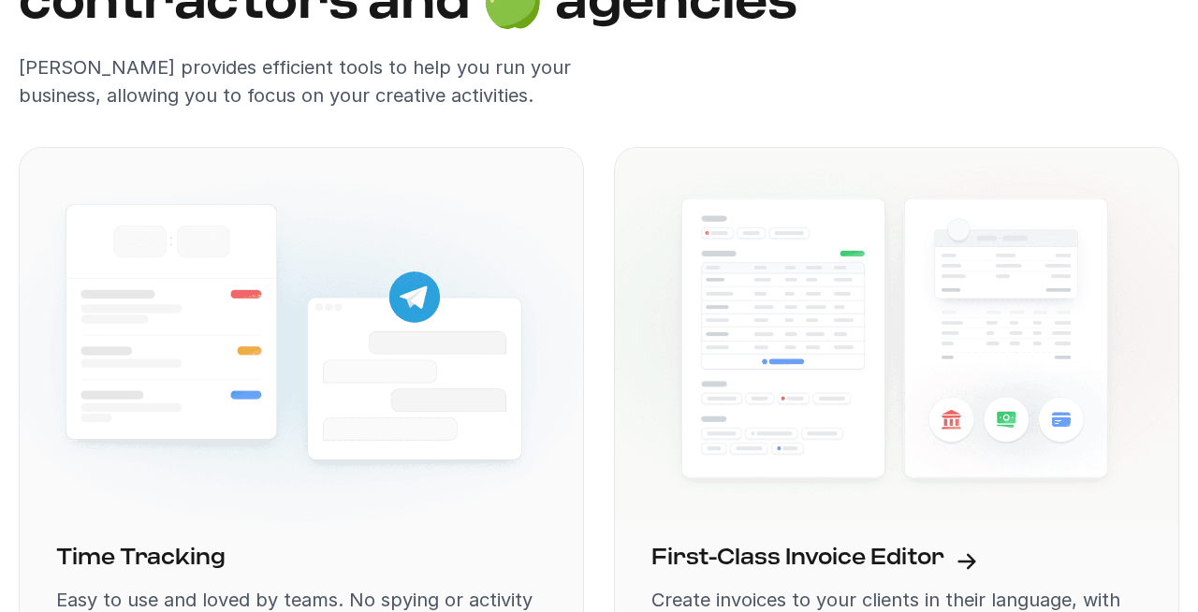
scroll to position [1379, 0]
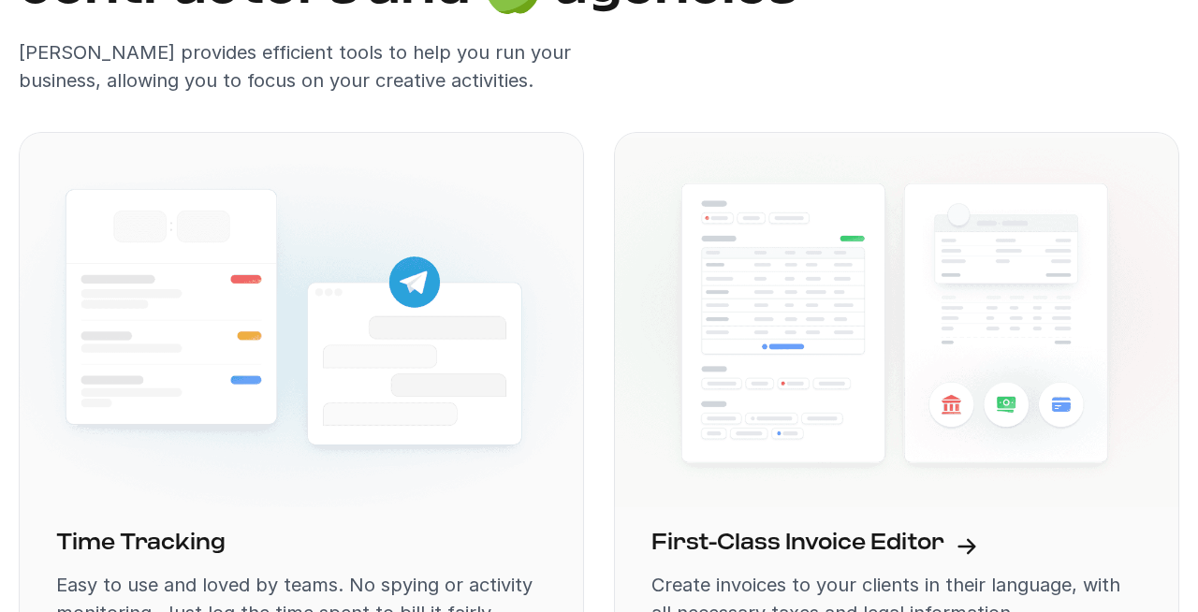
click at [464, 330] on img at bounding box center [301, 322] width 565 height 381
click at [900, 268] on img at bounding box center [896, 322] width 565 height 381
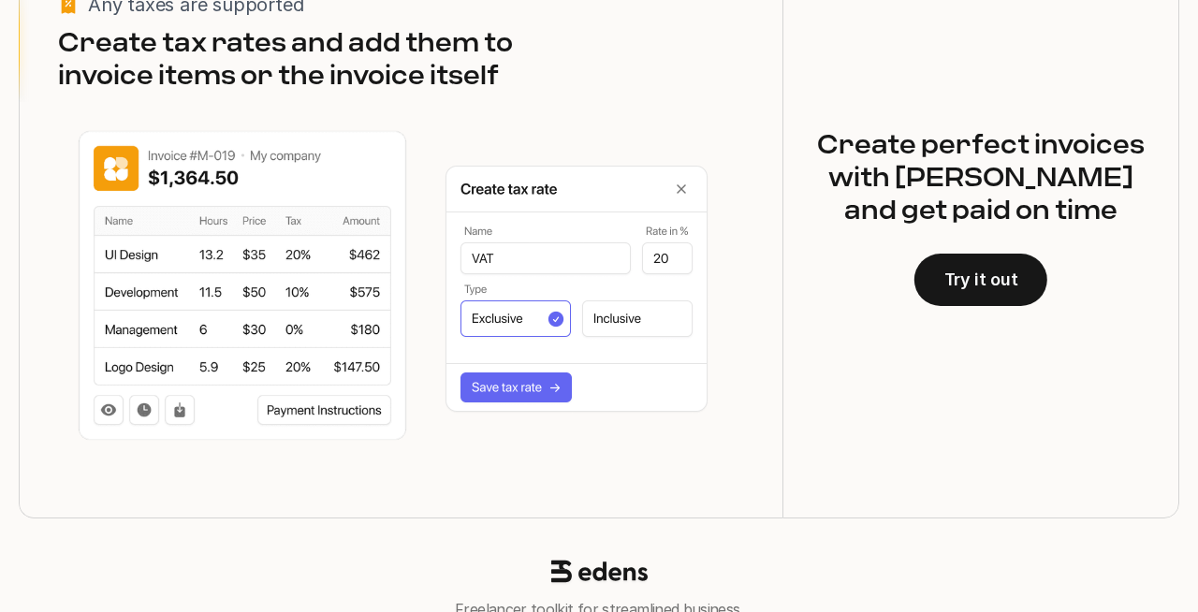
scroll to position [4082, 0]
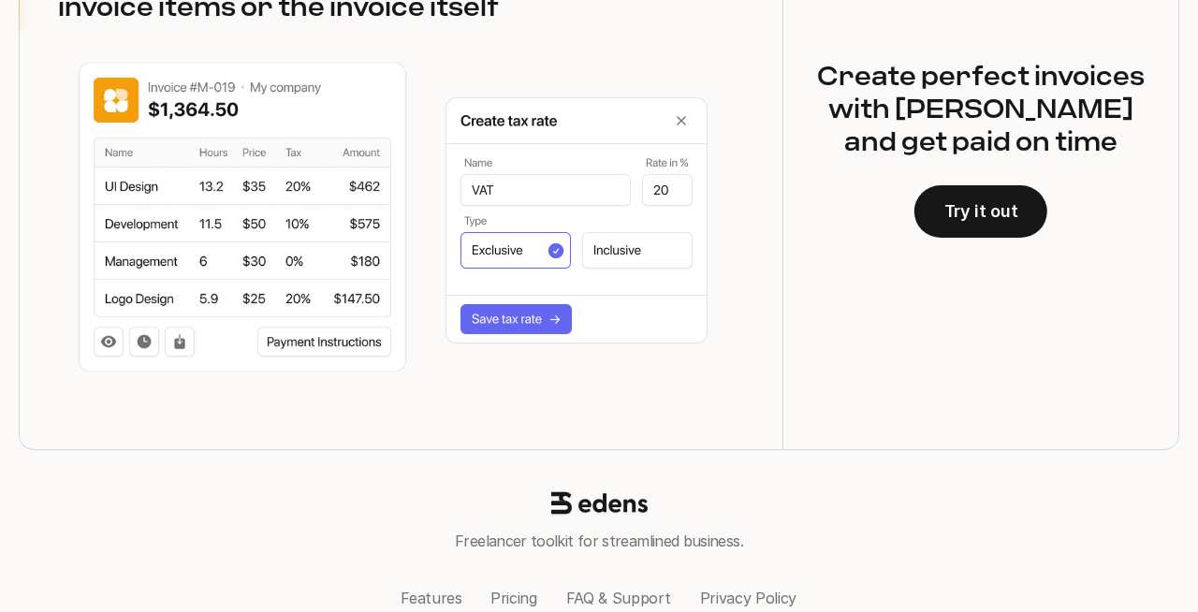
click at [360, 95] on img at bounding box center [242, 218] width 331 height 313
